Goal: Download file/media

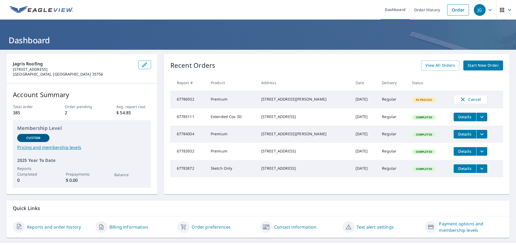
scroll to position [11, 0]
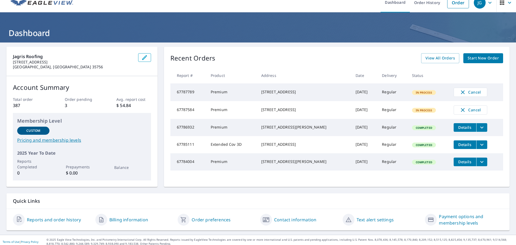
scroll to position [11, 0]
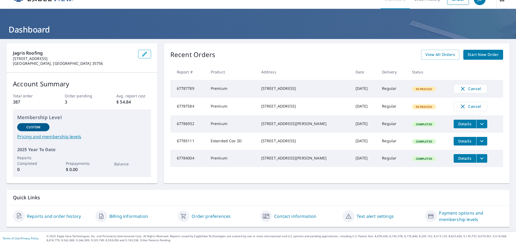
click at [479, 127] on icon "filesDropdownBtn-67786932" at bounding box center [482, 124] width 6 height 6
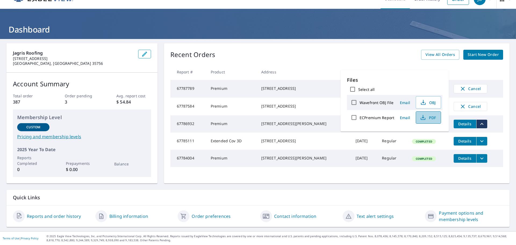
click at [429, 119] on span "PDF" at bounding box center [427, 117] width 17 height 6
click at [341, 53] on div "Recent Orders View All Orders Start New Order" at bounding box center [336, 55] width 333 height 10
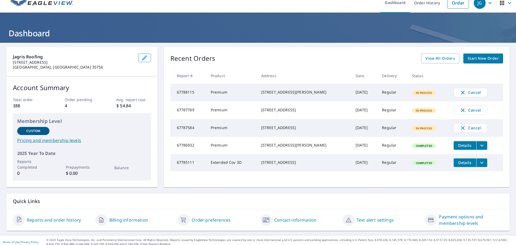
scroll to position [11, 0]
